Goal: Task Accomplishment & Management: Complete application form

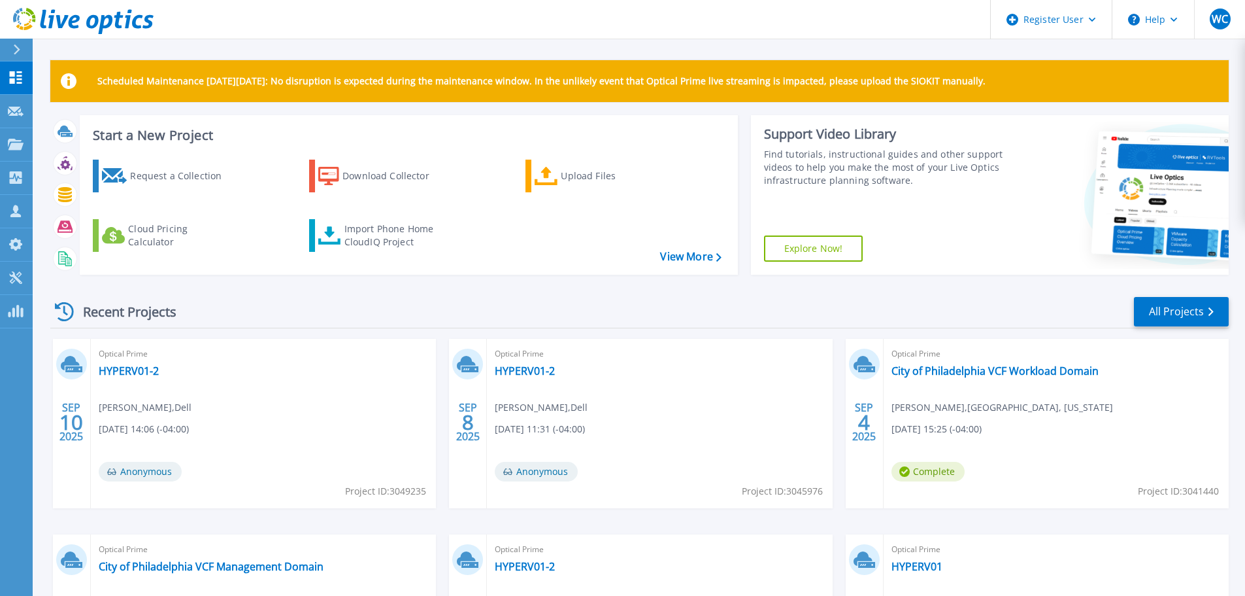
click at [19, 50] on icon at bounding box center [17, 49] width 7 height 10
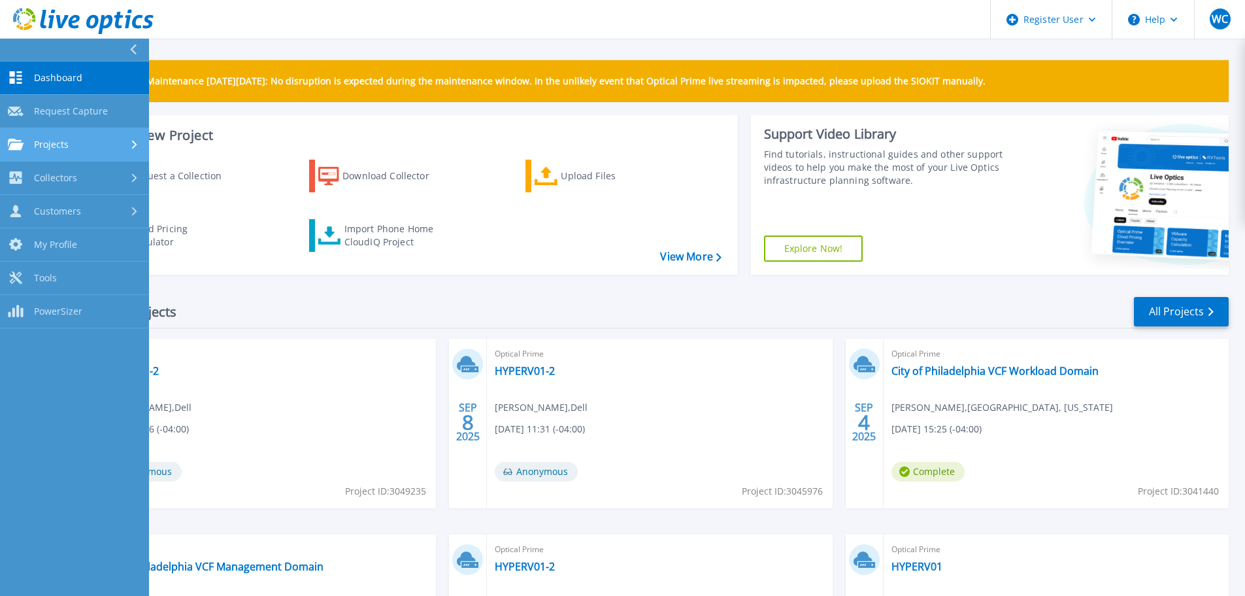
click at [64, 144] on span "Projects" at bounding box center [51, 145] width 35 height 12
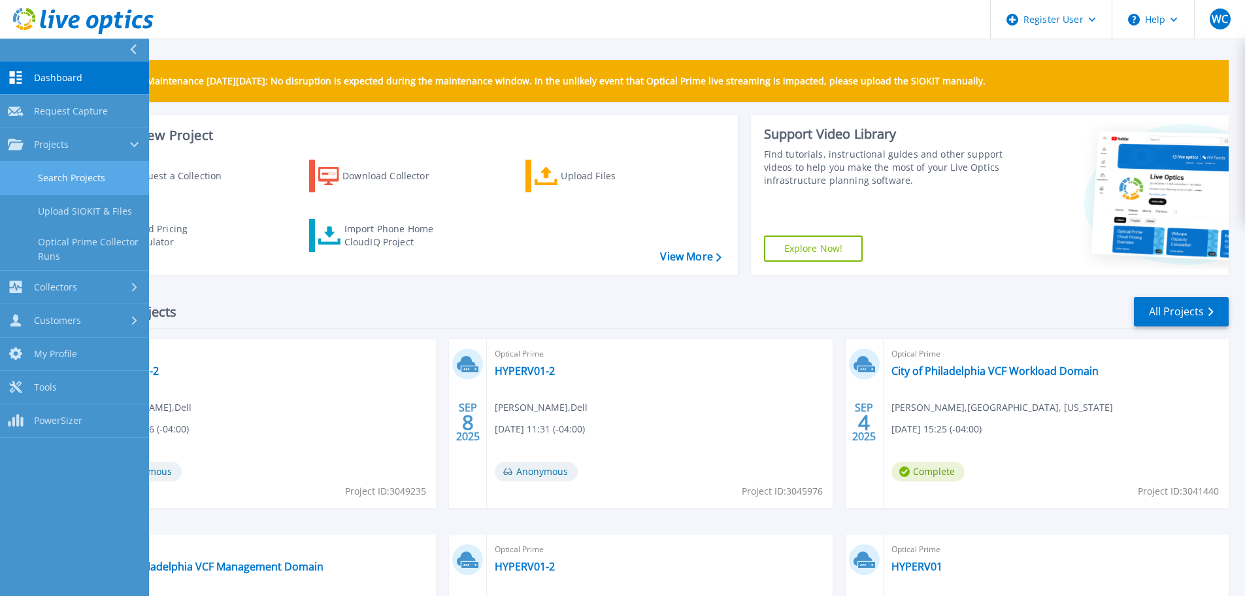
click at [67, 174] on link "Search Projects" at bounding box center [74, 177] width 149 height 33
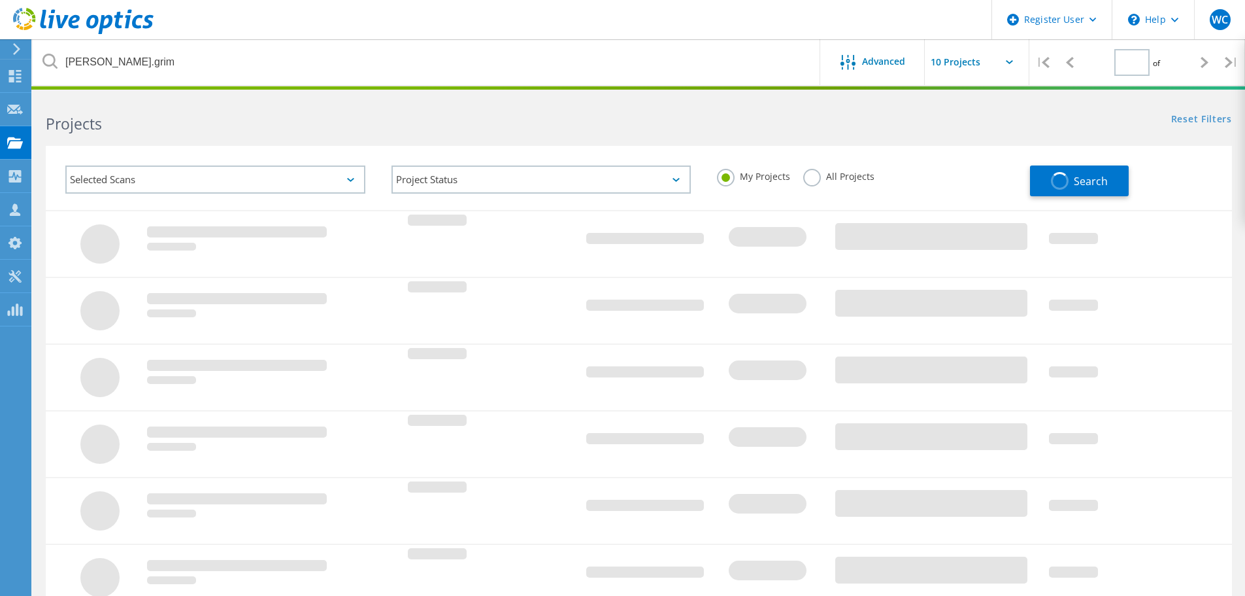
type input "1"
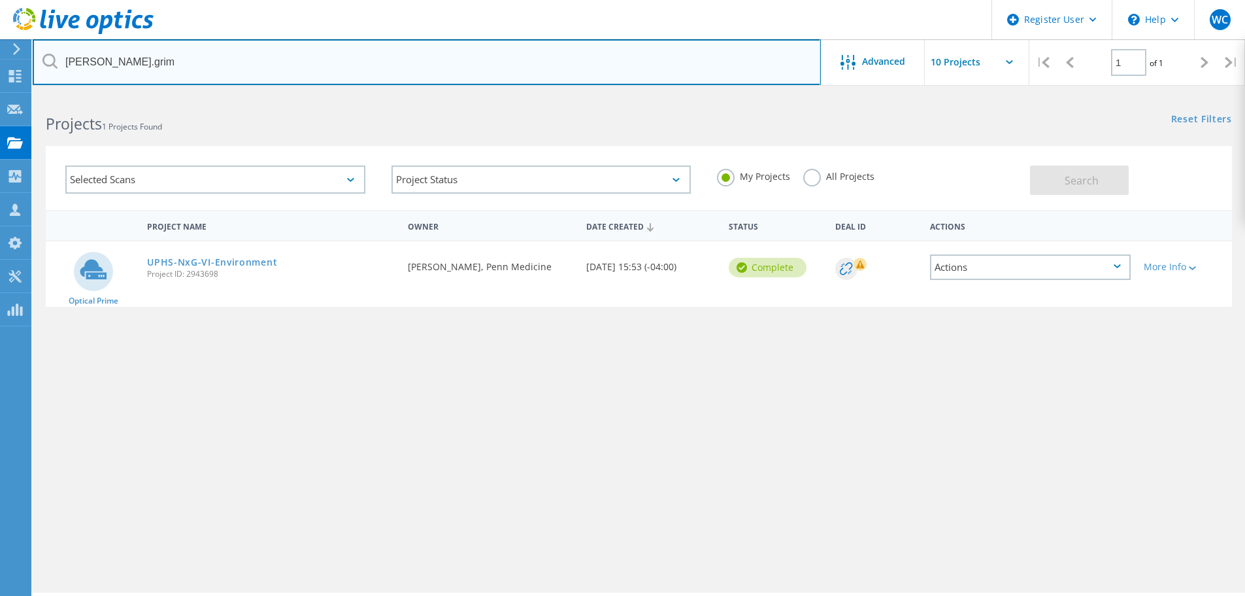
drag, startPoint x: 207, startPoint y: 59, endPoint x: 25, endPoint y: 58, distance: 181.7
click at [25, 95] on div "Register User \n Help Explore Helpful Articles Contact Support WC Dell User [PE…" at bounding box center [622, 363] width 1245 height 537
type input "r"
paste input "2996464"
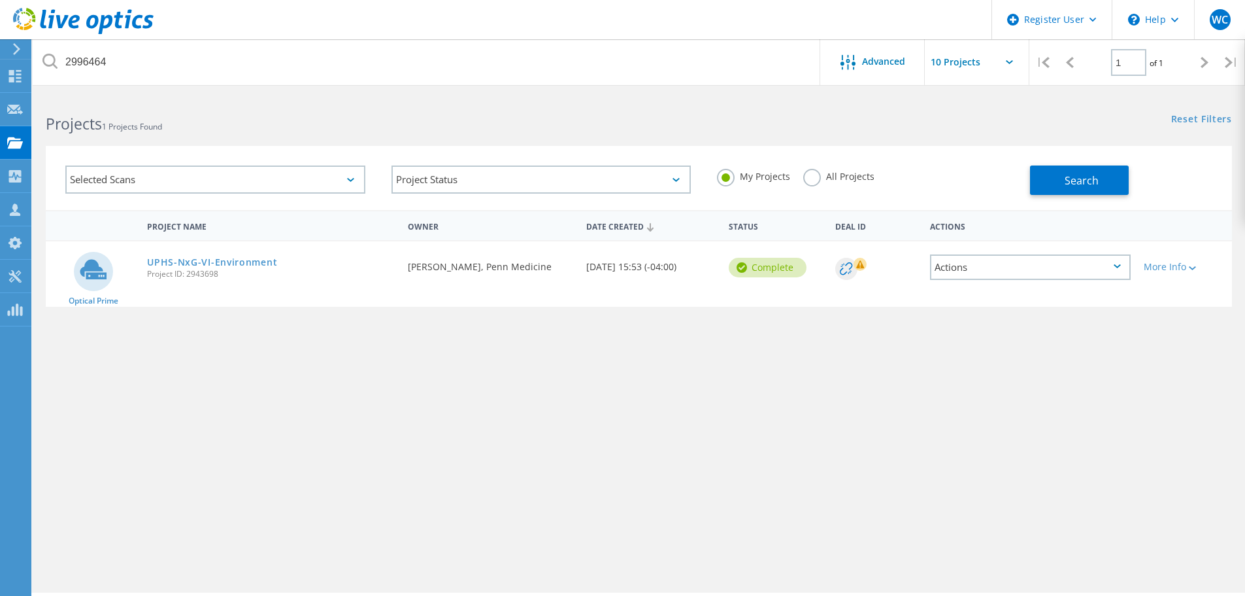
click at [805, 180] on label "All Projects" at bounding box center [838, 175] width 71 height 12
click at [0, 0] on input "All Projects" at bounding box center [0, 0] width 0 height 0
click at [1069, 171] on button "Search" at bounding box center [1079, 179] width 99 height 29
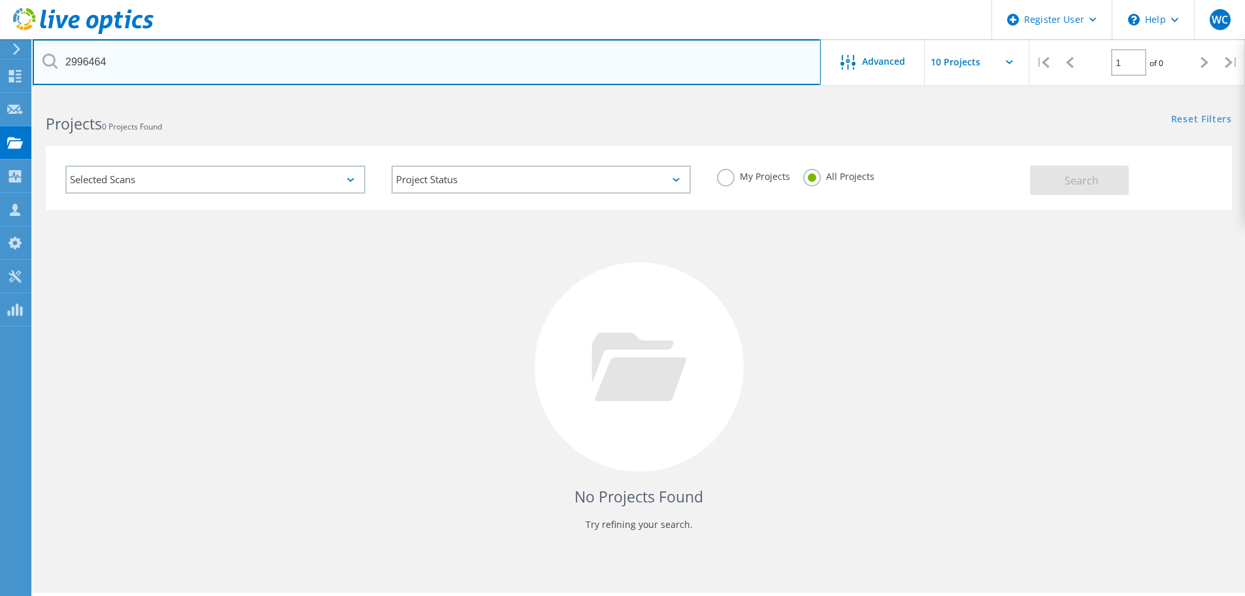
drag, startPoint x: 136, startPoint y: 52, endPoint x: 46, endPoint y: 67, distance: 91.5
click at [46, 67] on div "2996464" at bounding box center [427, 62] width 788 height 46
paste input "([EMAIL_ADDRESS][DOMAIN_NAME]"
click at [67, 63] on input "([EMAIL_ADDRESS][DOMAIN_NAME]" at bounding box center [427, 62] width 788 height 46
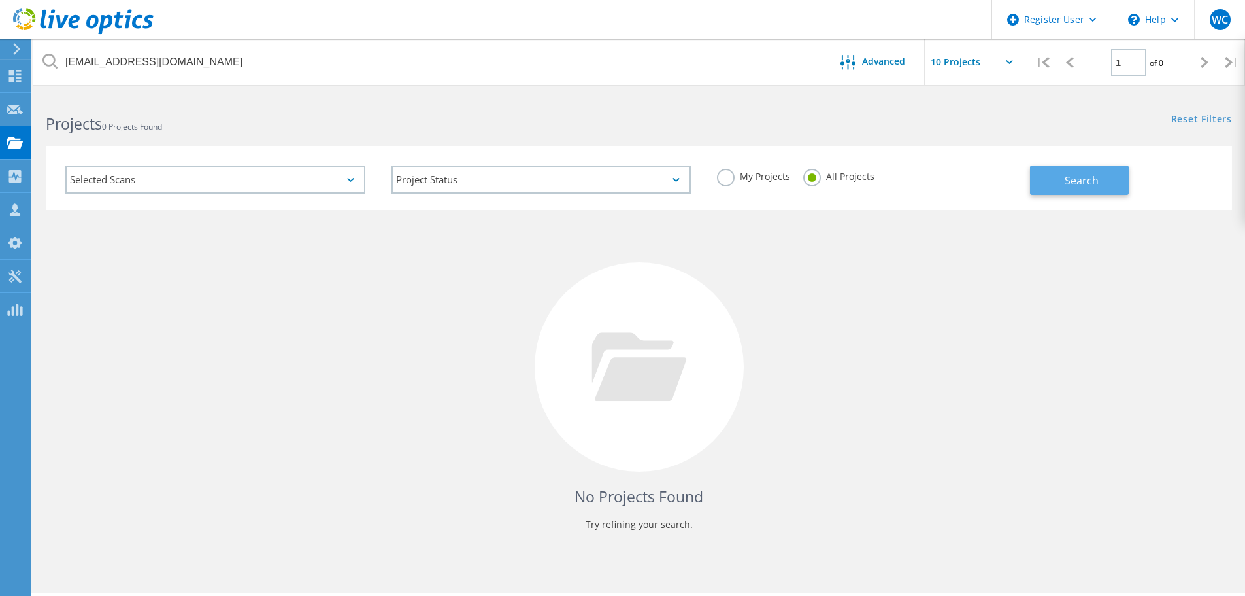
click at [1063, 181] on button "Search" at bounding box center [1079, 179] width 99 height 29
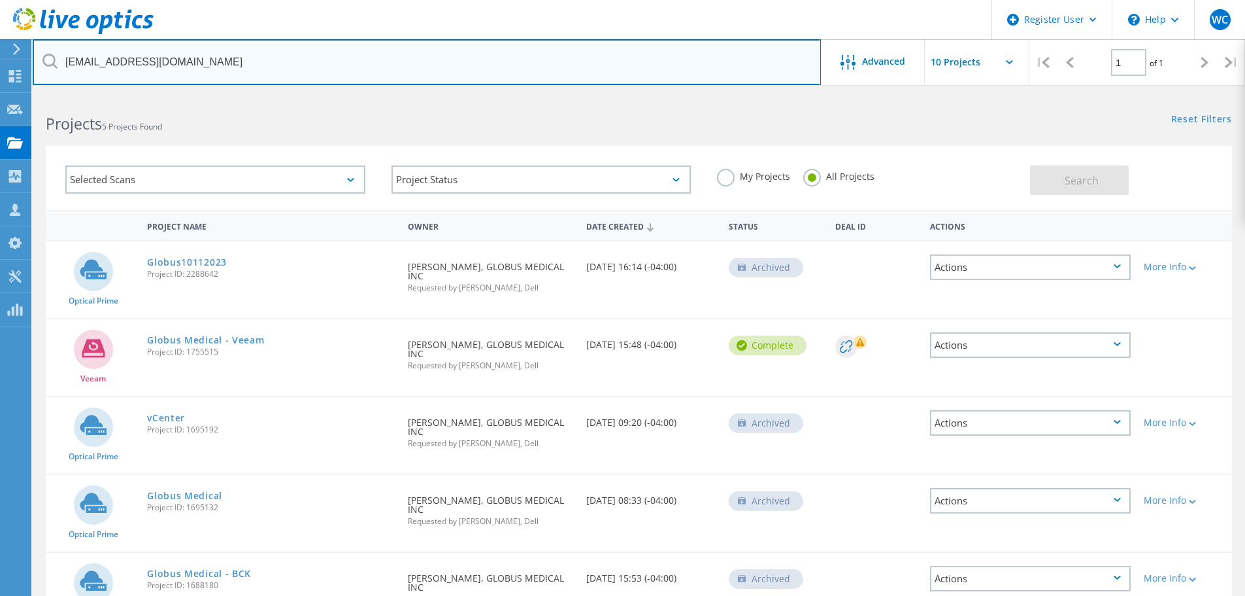
drag, startPoint x: 101, startPoint y: 63, endPoint x: 61, endPoint y: 61, distance: 39.9
click at [61, 61] on input "[EMAIL_ADDRESS][DOMAIN_NAME]" at bounding box center [427, 62] width 788 height 46
type input "[DOMAIN_NAME]"
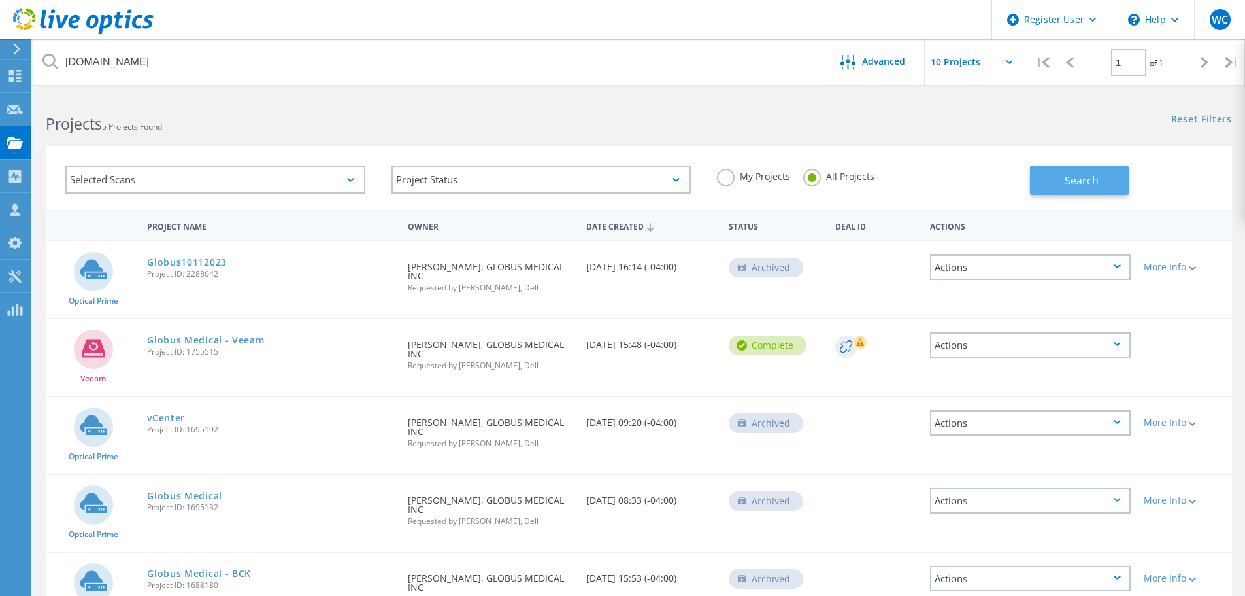
click at [1077, 187] on span "Search" at bounding box center [1082, 180] width 34 height 14
click at [16, 50] on icon at bounding box center [17, 49] width 10 height 12
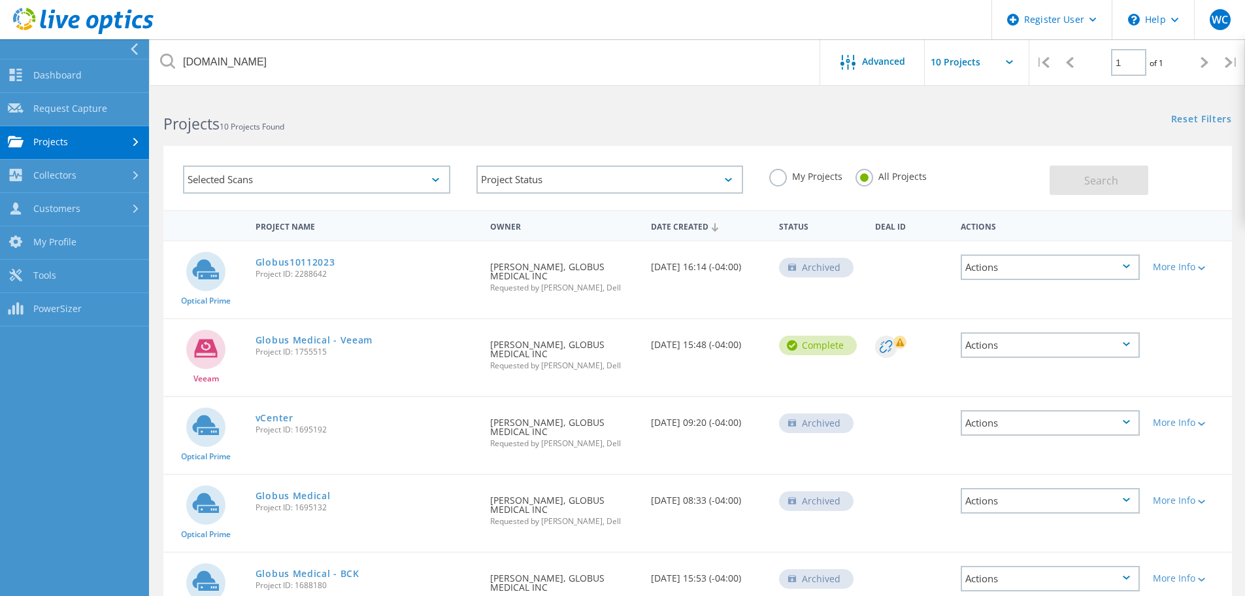
click at [54, 140] on link "Projects" at bounding box center [74, 142] width 149 height 33
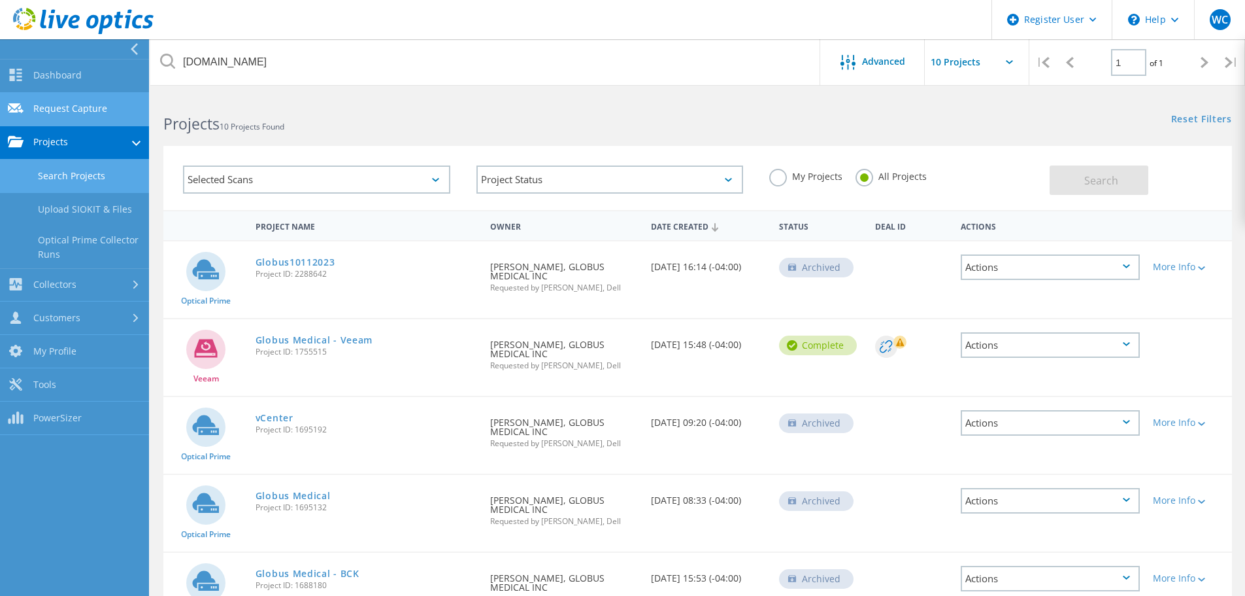
click at [60, 105] on link "Request Capture" at bounding box center [74, 109] width 149 height 33
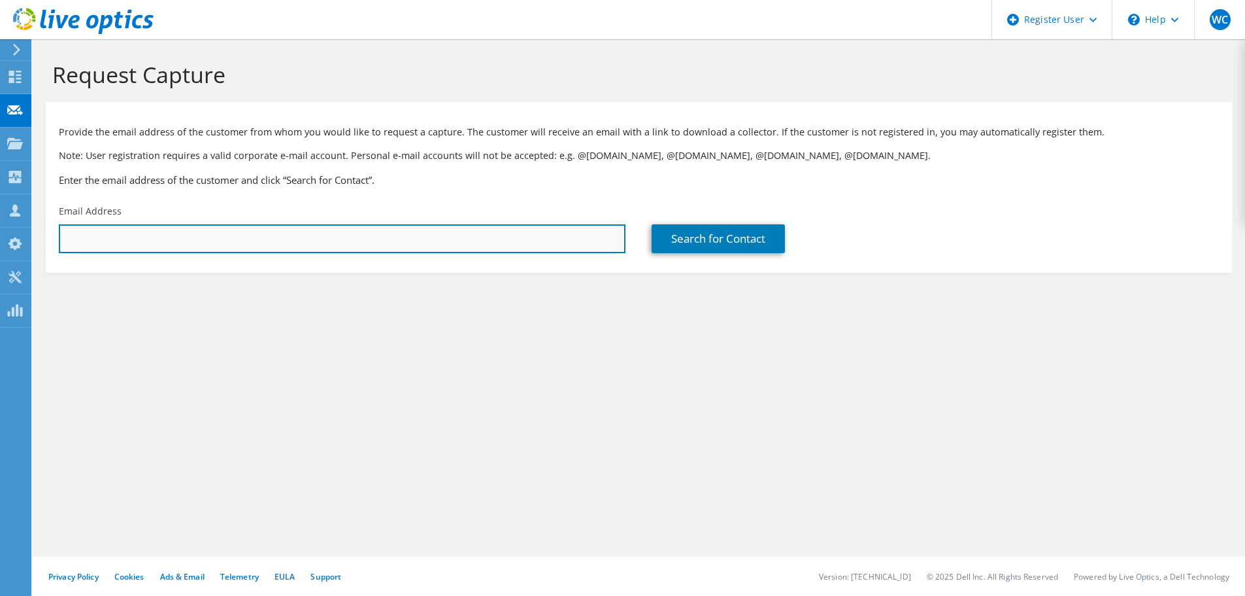
click at [111, 241] on input "text" at bounding box center [342, 238] width 567 height 29
paste input "Steve Katin <skatin@globusmedical.com>"
drag, startPoint x: 122, startPoint y: 236, endPoint x: 63, endPoint y: 239, distance: 58.9
click at [63, 239] on input "Steve Katin <skatin@globusmedical.com>" at bounding box center [342, 238] width 567 height 29
click at [219, 234] on input "skatin@globusmedical.com>" at bounding box center [342, 238] width 567 height 29
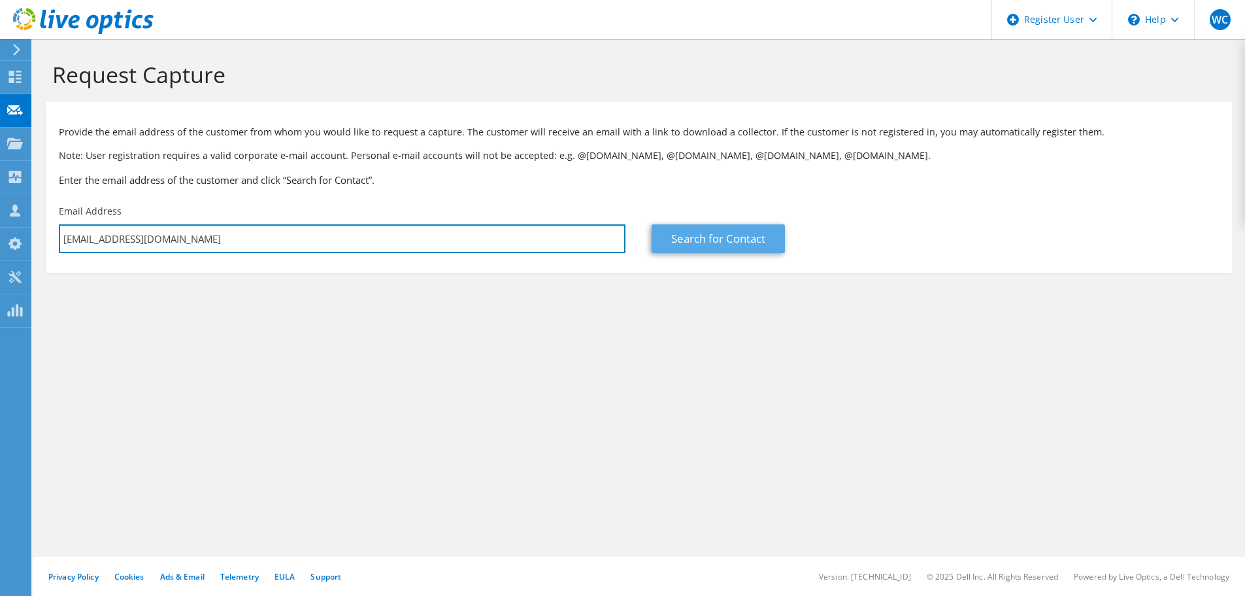
type input "[EMAIL_ADDRESS][DOMAIN_NAME]"
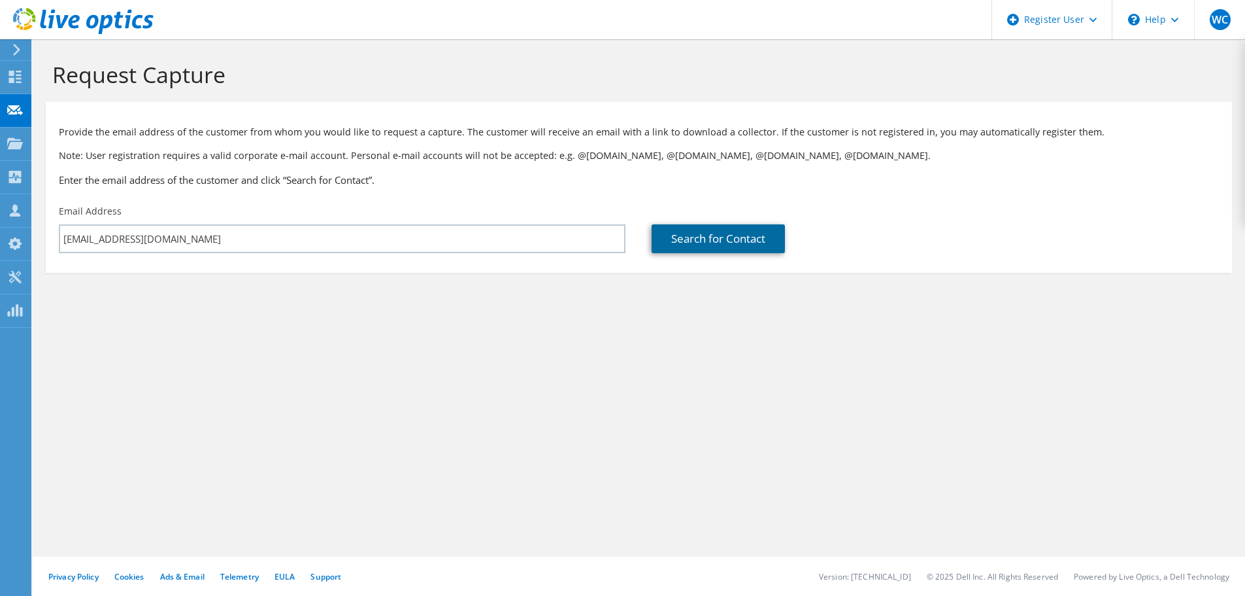
click at [688, 240] on link "Search for Contact" at bounding box center [718, 238] width 133 height 29
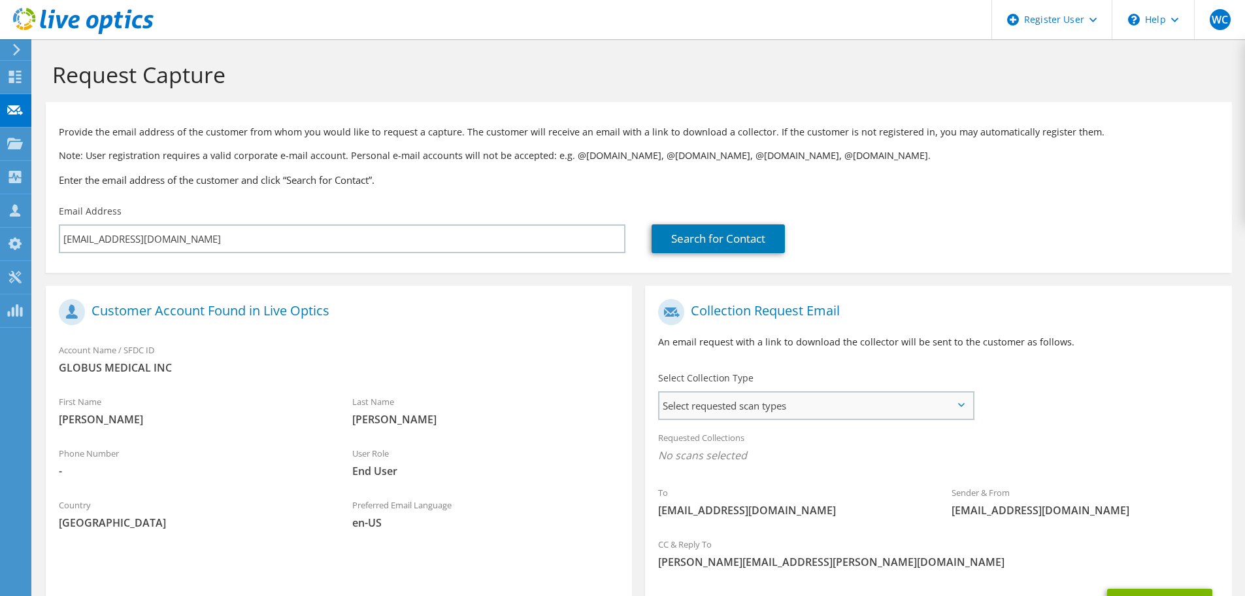
click at [729, 403] on span "Select requested scan types" at bounding box center [816, 405] width 313 height 26
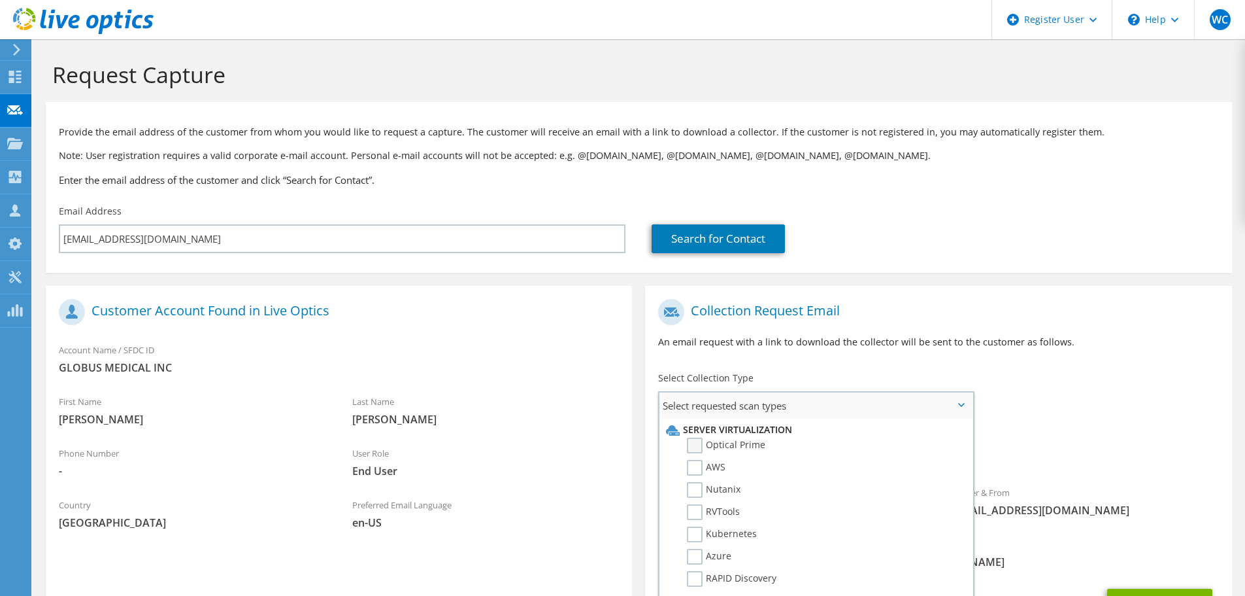
click at [697, 446] on label "Optical Prime" at bounding box center [726, 445] width 78 height 16
click at [0, 0] on input "Optical Prime" at bounding box center [0, 0] width 0 height 0
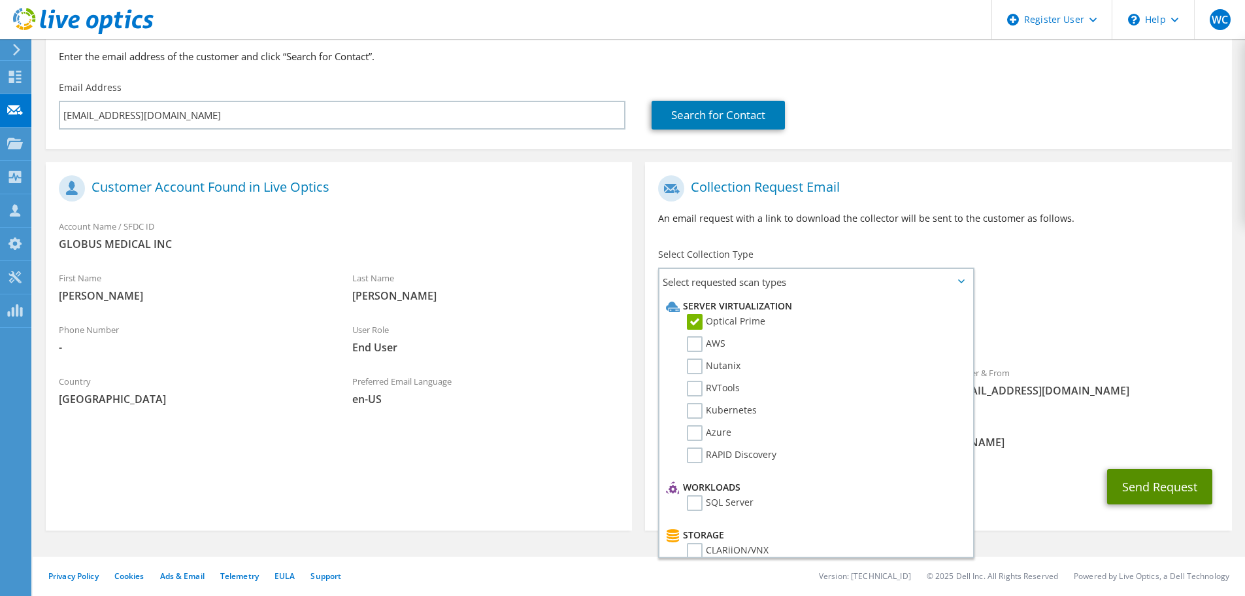
click at [1170, 487] on button "Send Request" at bounding box center [1159, 486] width 105 height 35
